Goal: Information Seeking & Learning: Learn about a topic

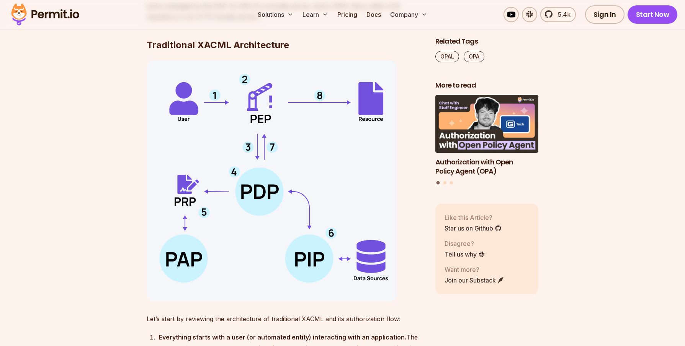
scroll to position [1080, 0]
click at [340, 289] on img at bounding box center [272, 180] width 251 height 241
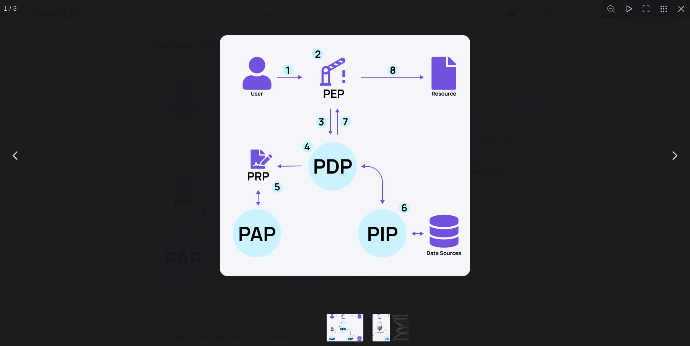
click at [509, 132] on div "You can close this modal content with the ESC key" at bounding box center [345, 155] width 690 height 311
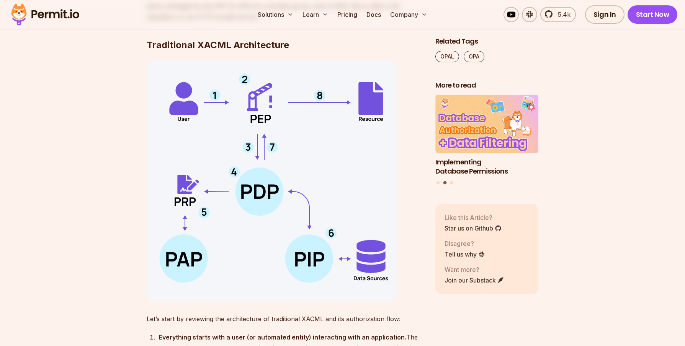
click at [296, 136] on img at bounding box center [272, 180] width 251 height 241
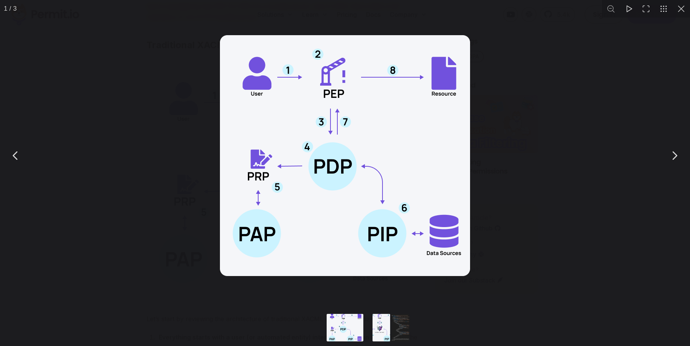
click at [166, 184] on div "You can close this modal content with the ESC key" at bounding box center [345, 155] width 690 height 311
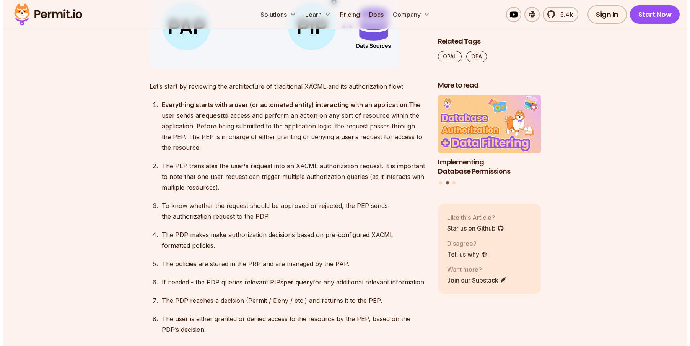
scroll to position [1311, 0]
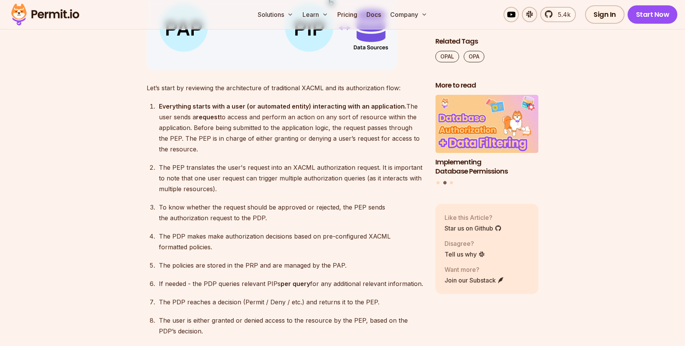
click at [300, 222] on p "To know whether the request should be approved or rejected, the PEP sends the a…" at bounding box center [291, 212] width 264 height 21
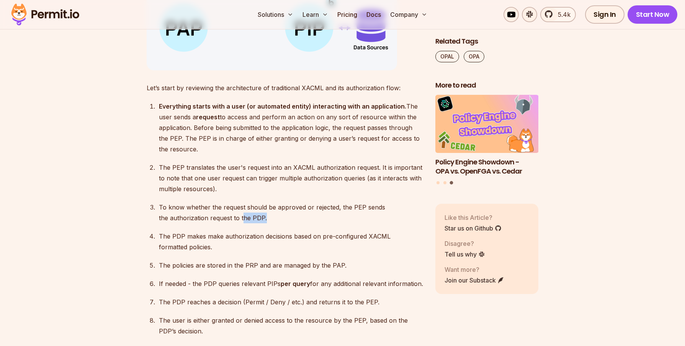
drag, startPoint x: 287, startPoint y: 220, endPoint x: 242, endPoint y: 217, distance: 45.3
click at [242, 217] on p "To know whether the request should be approved or rejected, the PEP sends the a…" at bounding box center [291, 212] width 264 height 21
click at [313, 215] on p "To know whether the request should be approved or rejected, the PEP sends the a…" at bounding box center [291, 212] width 264 height 21
drag, startPoint x: 280, startPoint y: 220, endPoint x: 251, endPoint y: 219, distance: 28.7
click at [251, 219] on p "To know whether the request should be approved or rejected, the PEP sends the a…" at bounding box center [291, 212] width 264 height 21
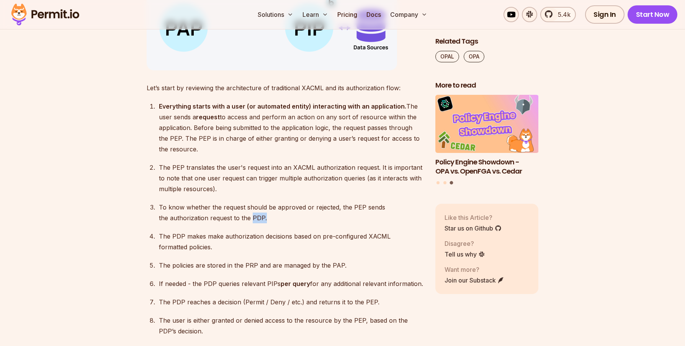
click at [302, 222] on p "To know whether the request should be approved or rejected, the PEP sends the a…" at bounding box center [291, 212] width 264 height 21
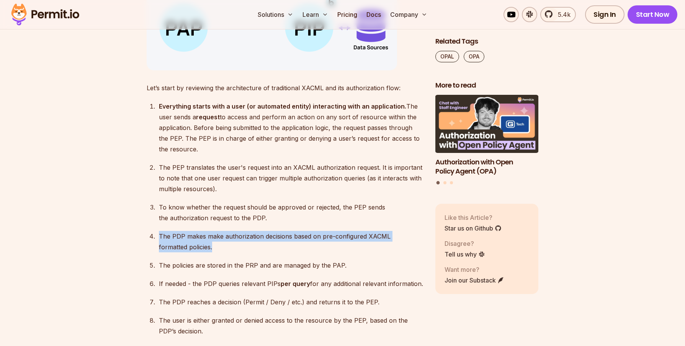
drag, startPoint x: 252, startPoint y: 246, endPoint x: 154, endPoint y: 236, distance: 98.5
click at [157, 236] on li "The PDP makes make authorization decisions based on pre-configured XACML format…" at bounding box center [290, 241] width 266 height 21
click at [246, 243] on p "The PDP makes make authorization decisions based on pre-configured XACML format…" at bounding box center [291, 241] width 264 height 21
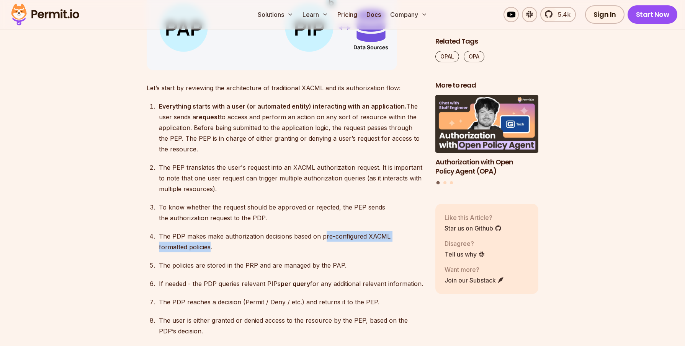
drag, startPoint x: 323, startPoint y: 237, endPoint x: 210, endPoint y: 252, distance: 114.2
click at [210, 252] on p "The PDP makes make authorization decisions based on pre-configured XACML format…" at bounding box center [291, 241] width 264 height 21
click at [296, 245] on p "The PDP makes make authorization decisions based on pre-configured XACML format…" at bounding box center [291, 241] width 264 height 21
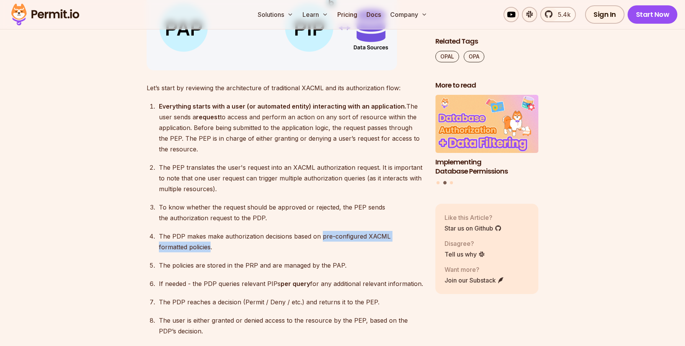
drag, startPoint x: 321, startPoint y: 237, endPoint x: 211, endPoint y: 251, distance: 110.7
click at [211, 251] on p "The PDP makes make authorization decisions based on pre-configured XACML format…" at bounding box center [291, 241] width 264 height 21
